Goal: Information Seeking & Learning: Learn about a topic

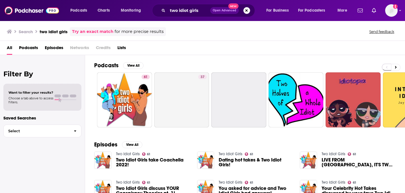
click at [243, 9] on button "Search podcasts, credits, & more..." at bounding box center [246, 10] width 7 height 7
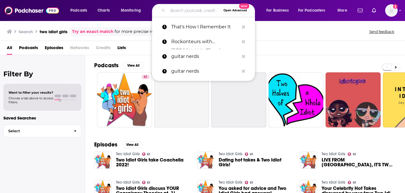
paste input "The Polyester Podcast"
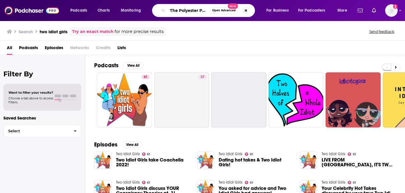
scroll to position [0, 9]
type input "The Polyester Podcast"
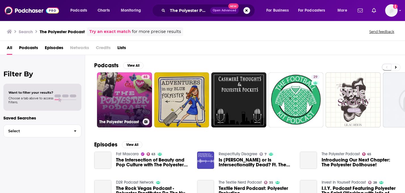
click at [122, 115] on link "65 The Polyester Podcast" at bounding box center [124, 99] width 55 height 55
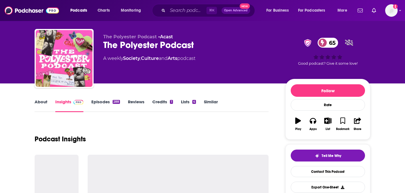
scroll to position [10, 0]
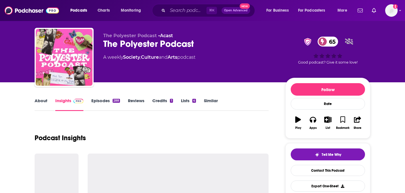
click at [105, 98] on link "Episodes 288" at bounding box center [105, 104] width 29 height 13
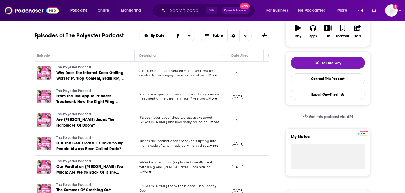
scroll to position [0, 14]
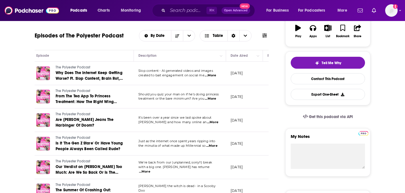
click at [209, 78] on span "...More" at bounding box center [210, 75] width 11 height 5
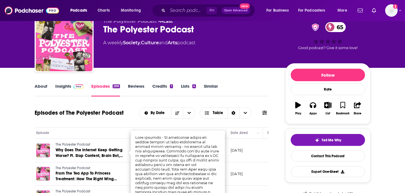
scroll to position [0, 0]
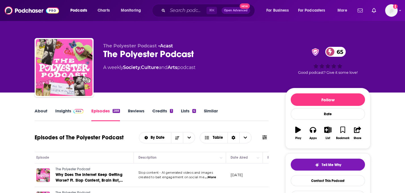
click at [41, 114] on link "About" at bounding box center [41, 114] width 13 height 13
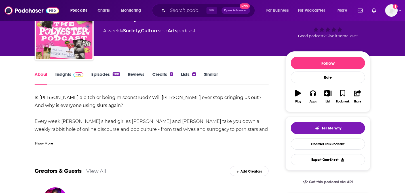
scroll to position [37, 0]
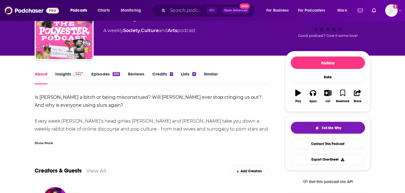
click at [70, 71] on div "About Insights Episodes 288 Reviews Credits 1 Lists 4 Similar" at bounding box center [152, 77] width 234 height 14
click at [70, 82] on link "Insights" at bounding box center [69, 77] width 28 height 13
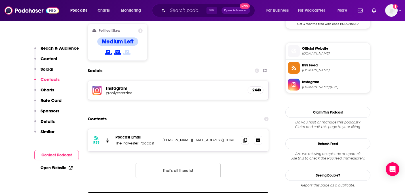
scroll to position [489, 0]
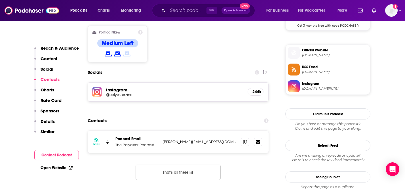
click at [253, 89] on h5 "244k" at bounding box center [255, 91] width 6 height 5
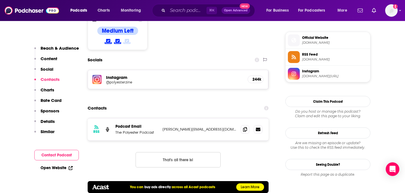
scroll to position [501, 0]
click at [50, 104] on button "Rate Card" at bounding box center [47, 103] width 27 height 10
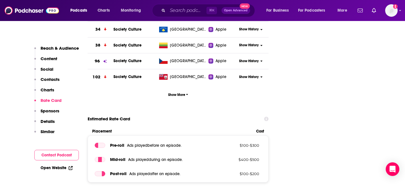
scroll to position [733, 0]
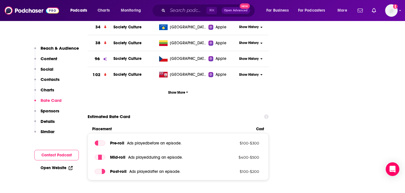
click at [49, 109] on p "Sponsors" at bounding box center [50, 110] width 19 height 5
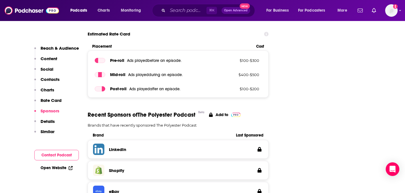
click at [50, 120] on p "Details" at bounding box center [48, 121] width 14 height 5
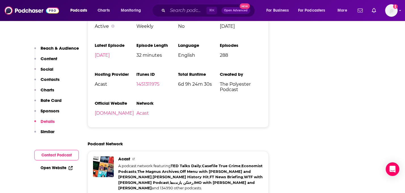
scroll to position [1126, 0]
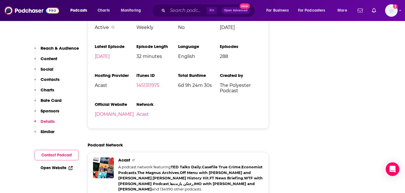
click at [43, 66] on p "Social" at bounding box center [47, 68] width 13 height 5
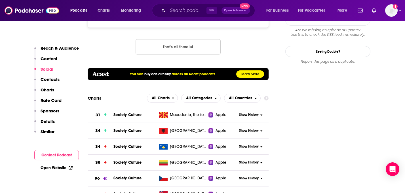
click at [45, 60] on p "Content" at bounding box center [49, 58] width 17 height 5
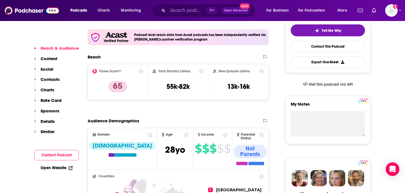
scroll to position [111, 0]
